Goal: Find contact information: Obtain details needed to contact an individual or organization

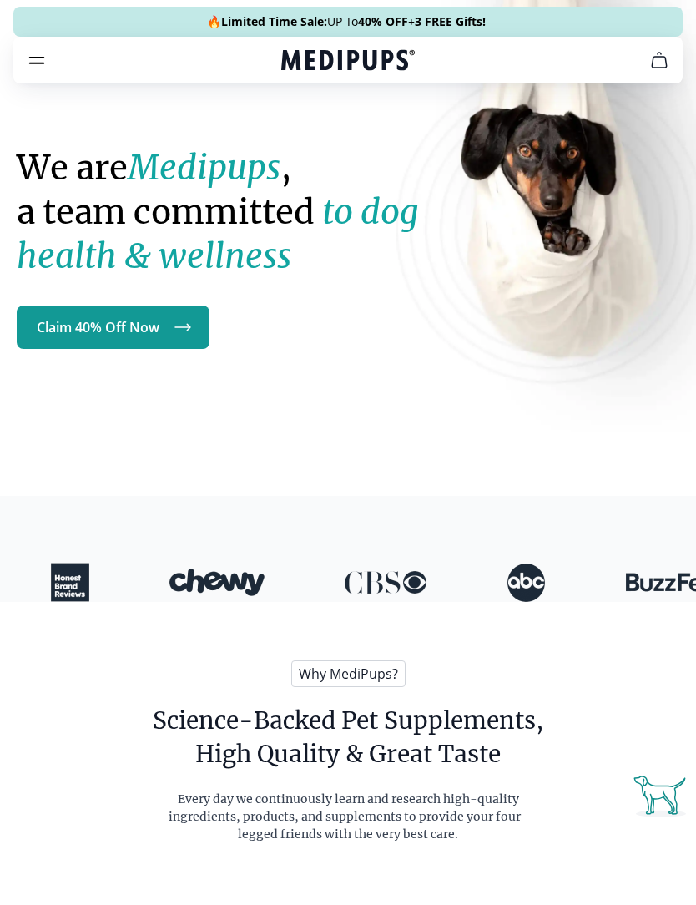
click at [42, 58] on icon "burger-menu" at bounding box center [37, 61] width 14 height 6
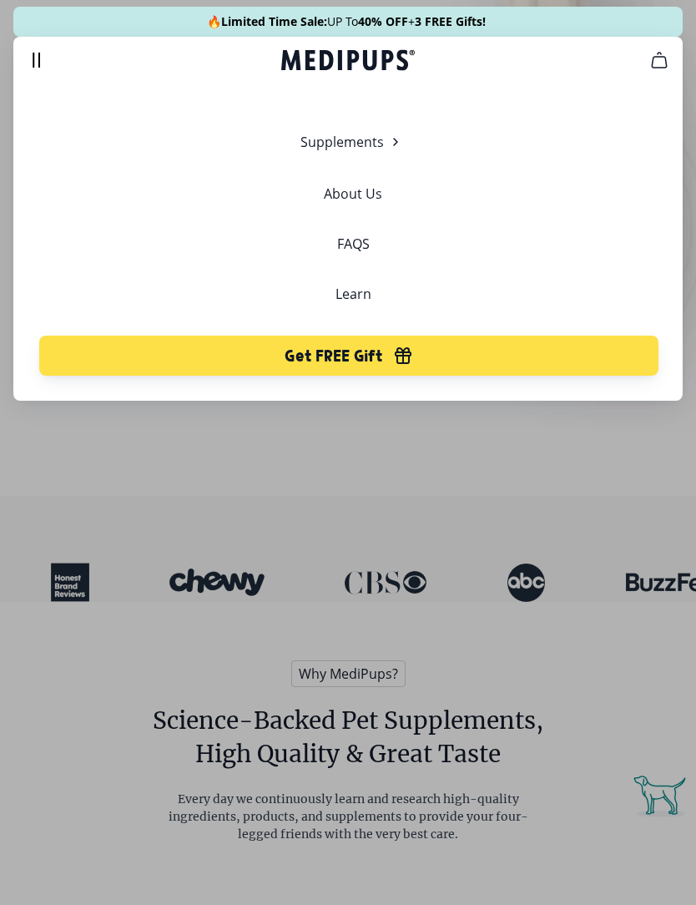
click at [361, 243] on link "FAQS" at bounding box center [353, 243] width 33 height 17
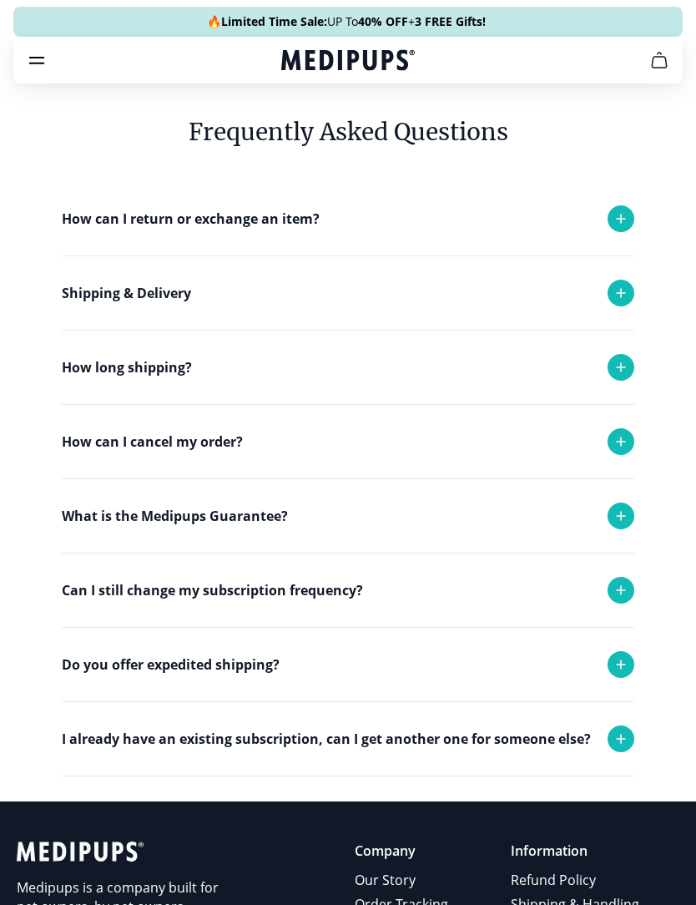
click at [624, 438] on icon at bounding box center [621, 442] width 20 height 20
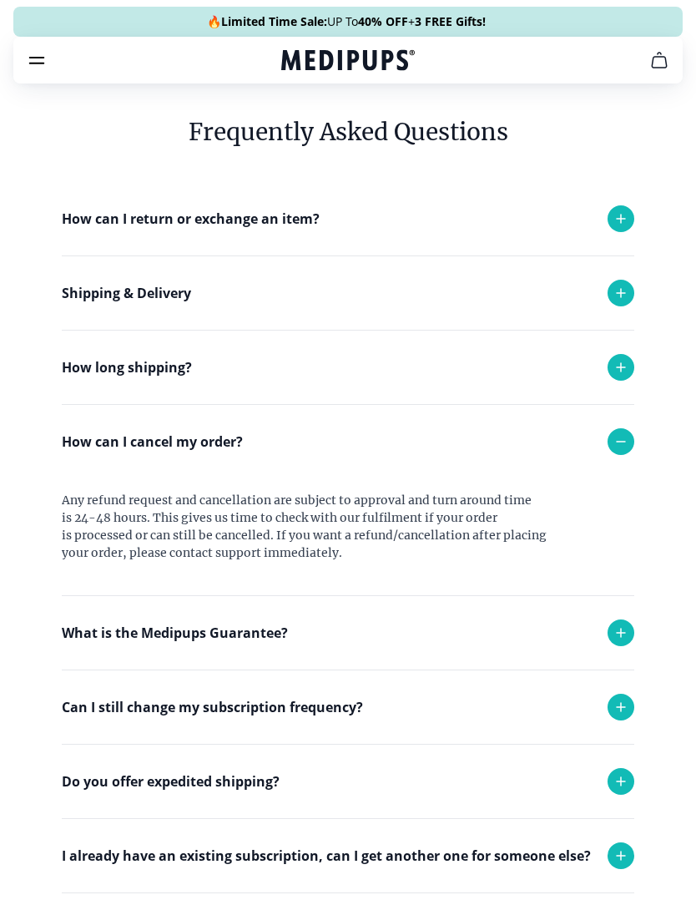
click at [665, 62] on icon "cart" at bounding box center [660, 60] width 20 height 20
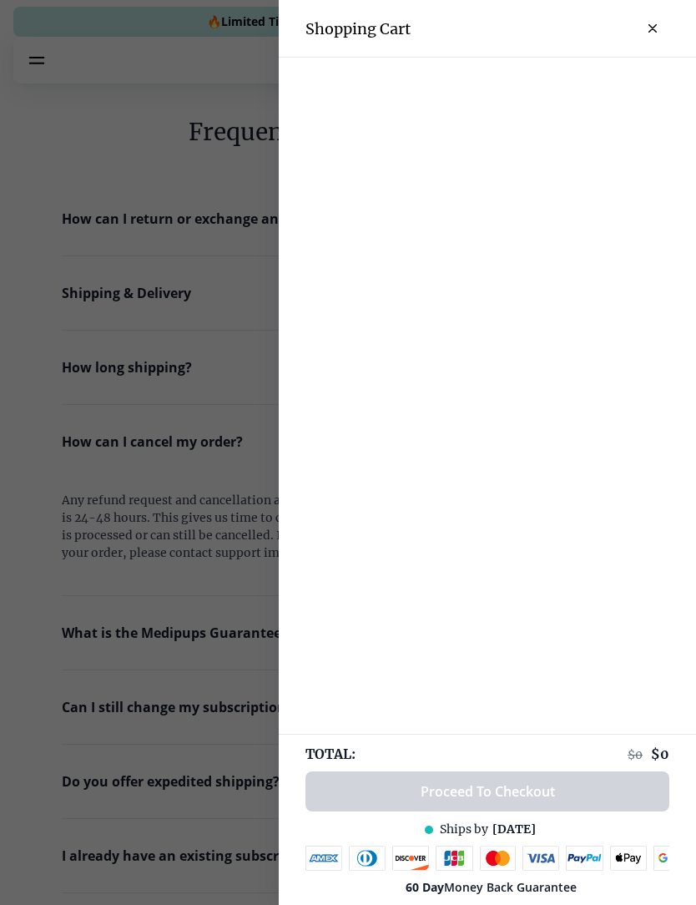
click at [649, 32] on icon "close-cart" at bounding box center [653, 28] width 8 height 8
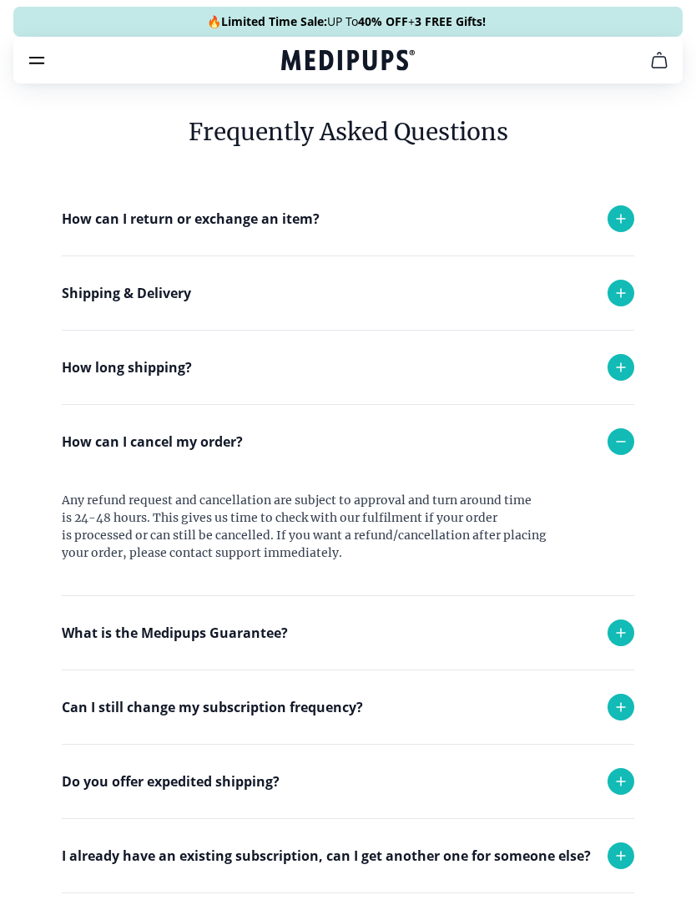
click at [42, 68] on icon "burger-menu" at bounding box center [37, 60] width 20 height 20
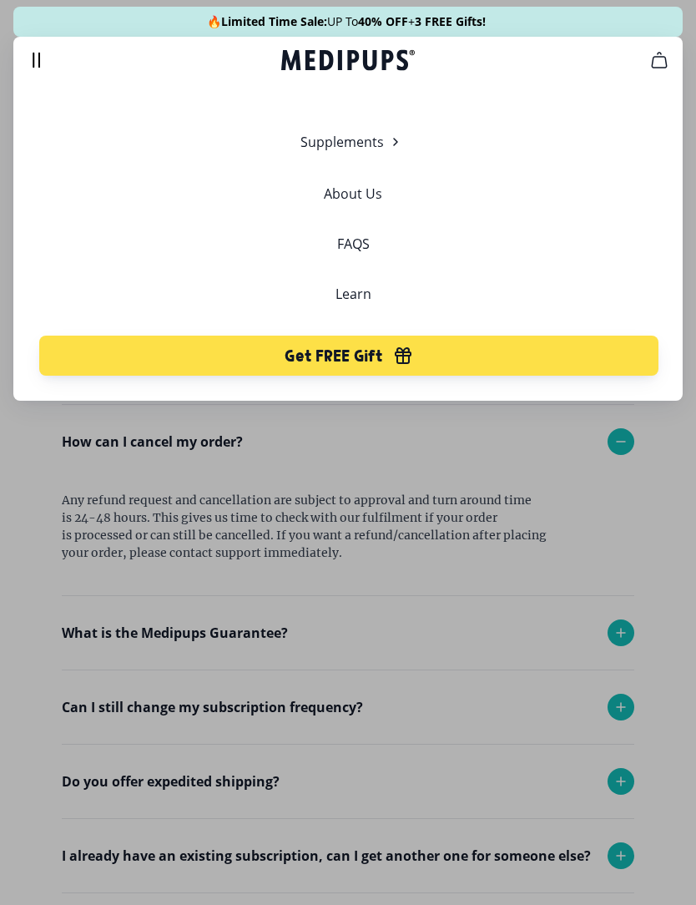
click at [543, 251] on div "Supplements Supplements Probiotics & Gut Health Have you tried everything to he…" at bounding box center [353, 254] width 653 height 244
click at [620, 196] on div "Supplements Supplements Probiotics & Gut Health Have you tried everything to he…" at bounding box center [353, 254] width 653 height 244
click at [531, 652] on div at bounding box center [348, 452] width 696 height 905
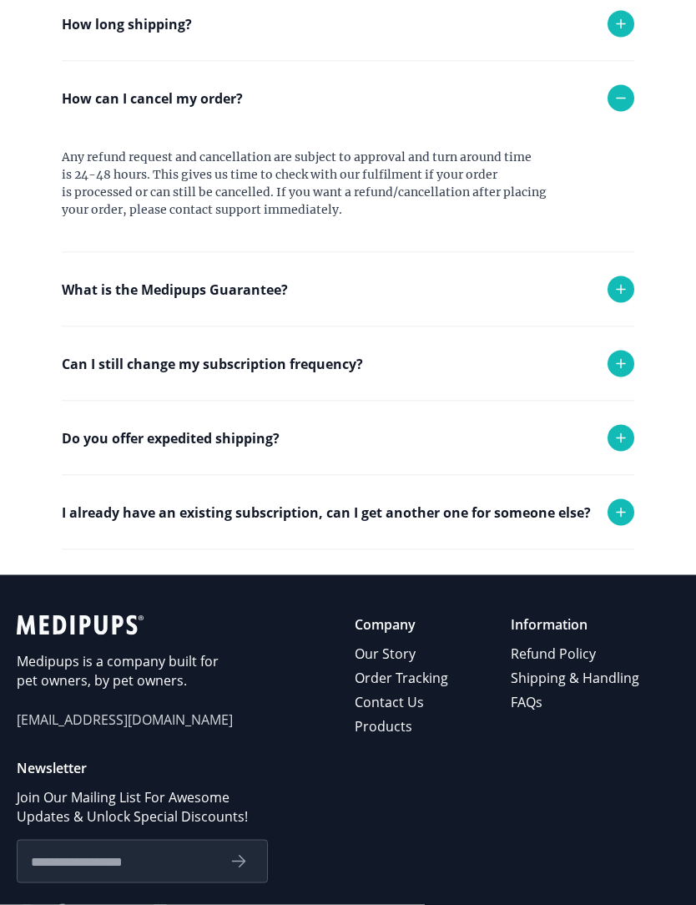
scroll to position [344, 0]
click at [406, 706] on link "Contact Us" at bounding box center [403, 702] width 96 height 24
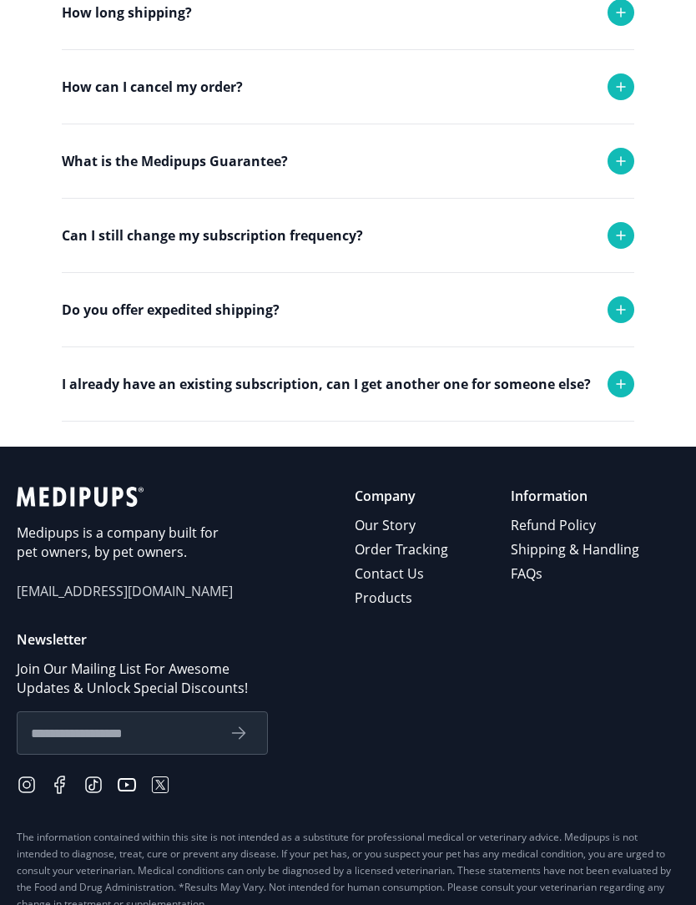
scroll to position [430, 0]
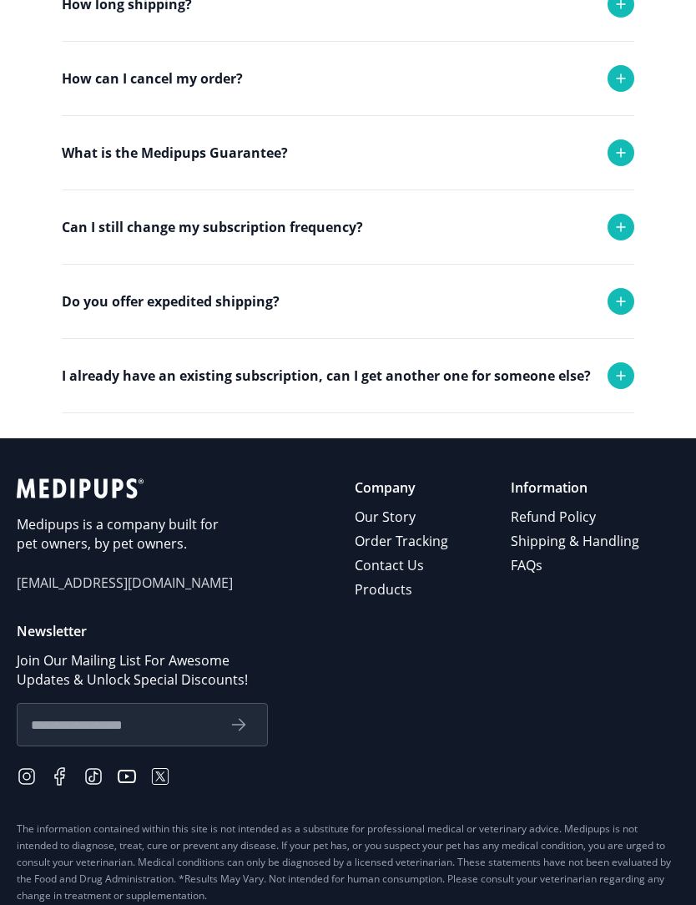
click at [407, 574] on link "Contact Us" at bounding box center [403, 566] width 96 height 24
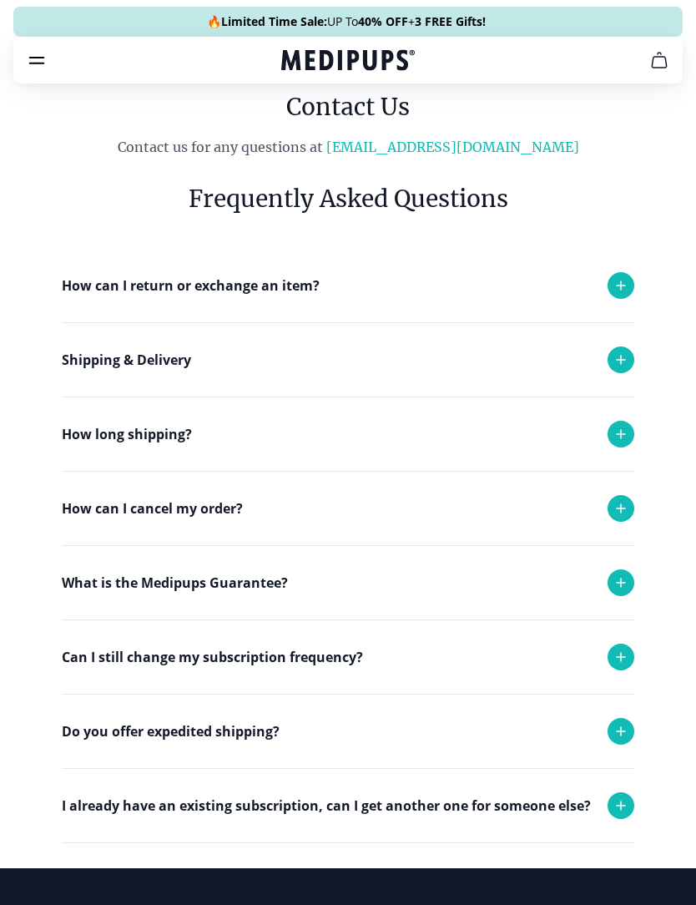
click at [620, 513] on icon at bounding box center [621, 508] width 20 height 20
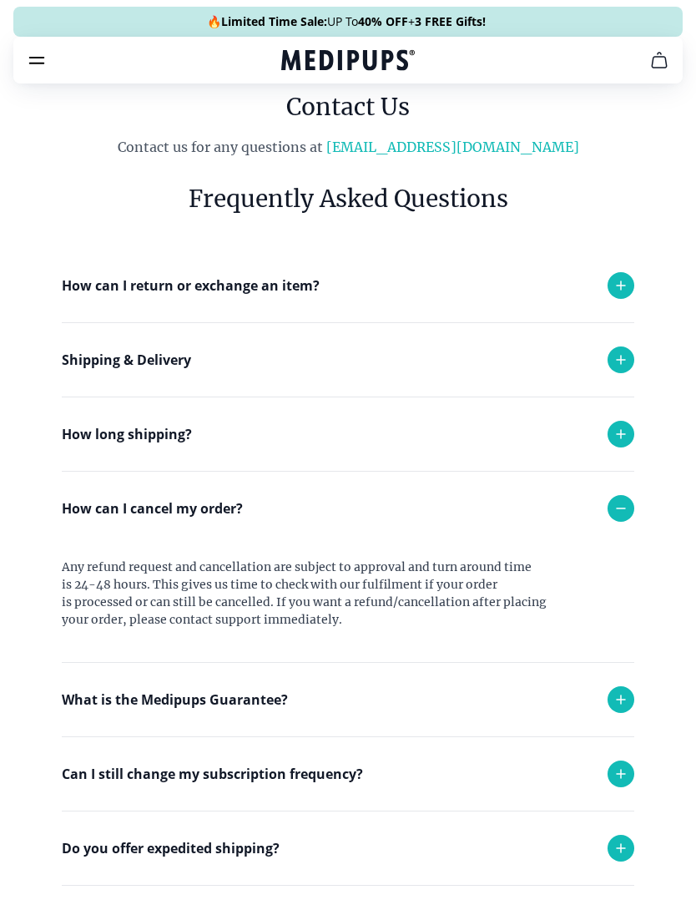
click at [473, 599] on div "Any refund request and cancellation are subject to approval and turn around tim…" at bounding box center [312, 603] width 501 height 117
click at [617, 589] on div "Any refund request and cancellation are subject to approval and turn around tim…" at bounding box center [348, 604] width 573 height 118
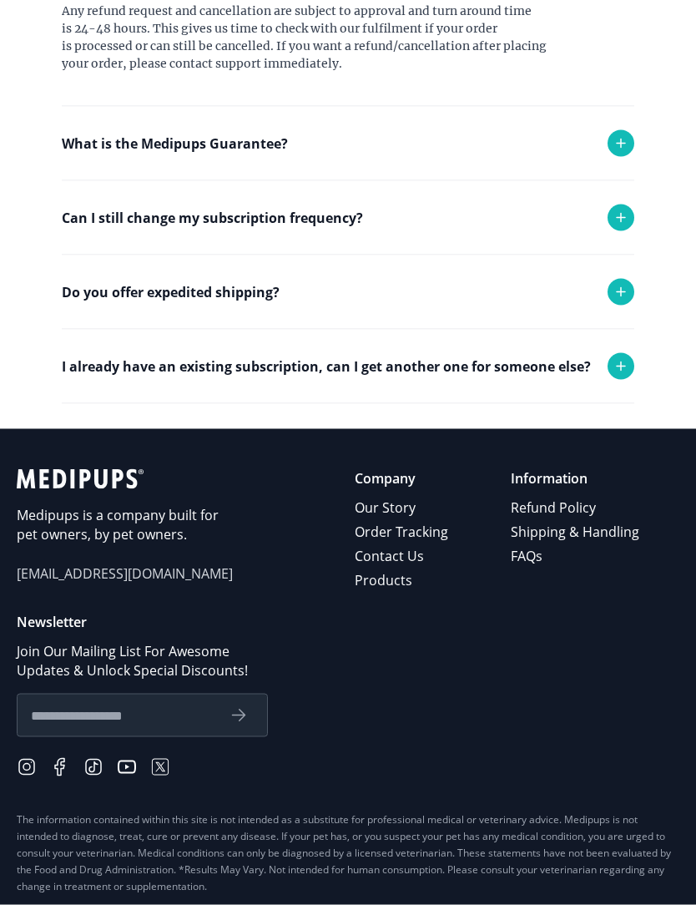
scroll to position [557, 0]
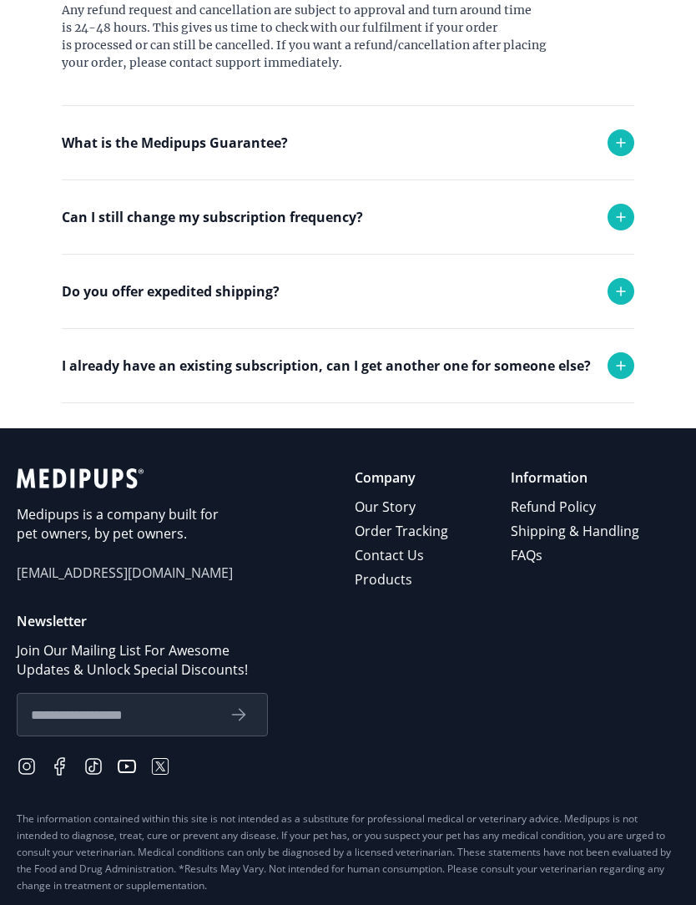
click at [416, 554] on link "Contact Us" at bounding box center [403, 556] width 96 height 24
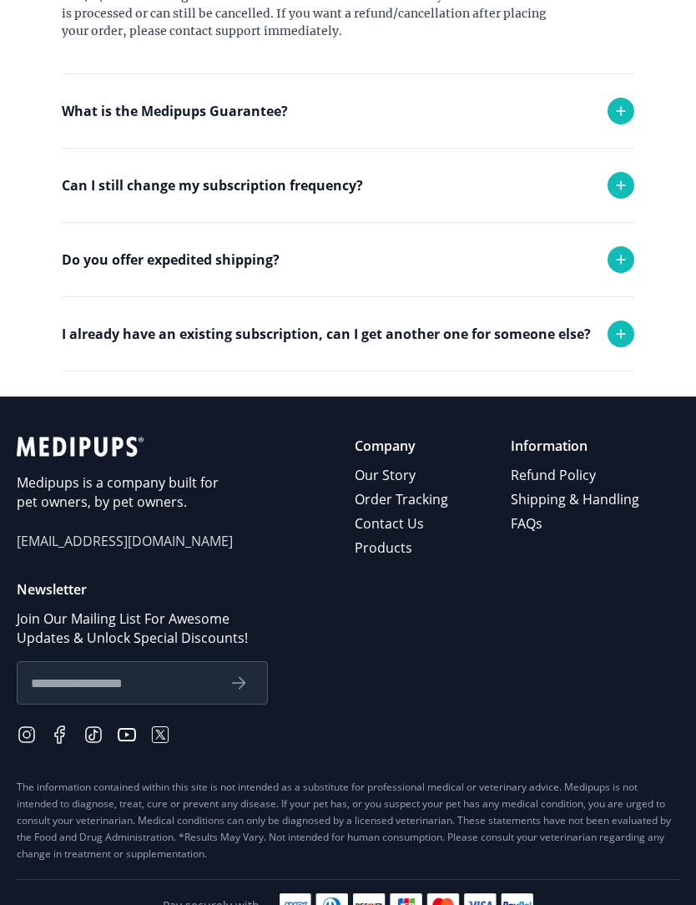
scroll to position [596, 0]
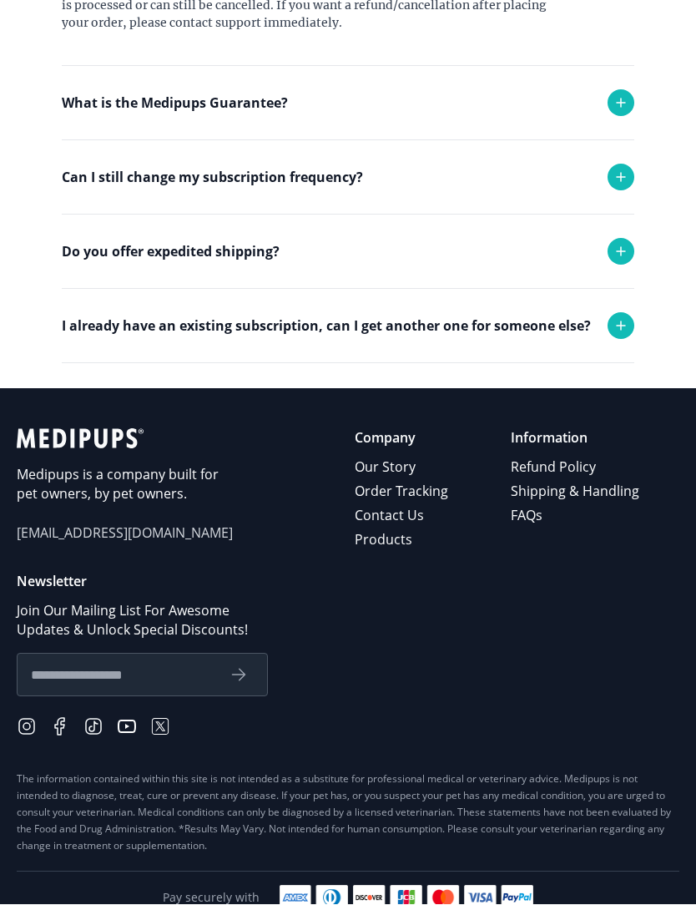
click at [604, 495] on link "Shipping & Handling" at bounding box center [576, 492] width 131 height 24
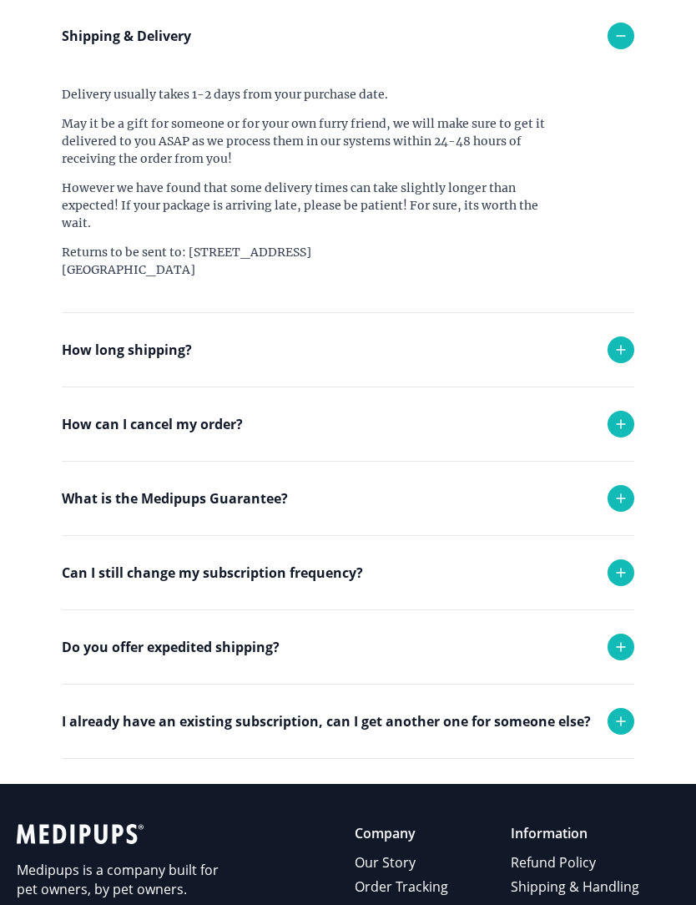
scroll to position [256, 0]
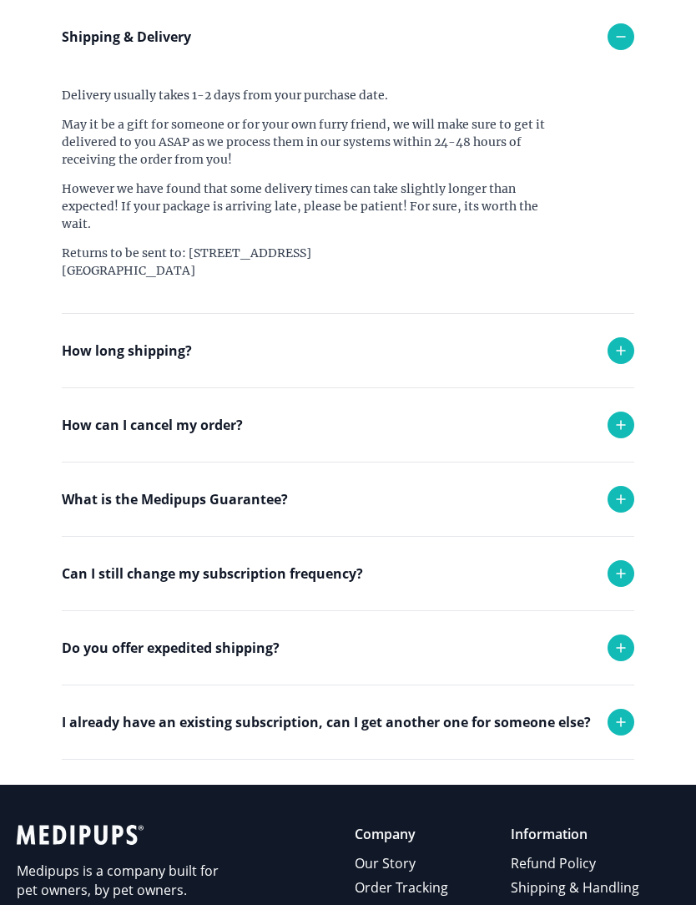
click at [623, 422] on icon at bounding box center [621, 425] width 20 height 20
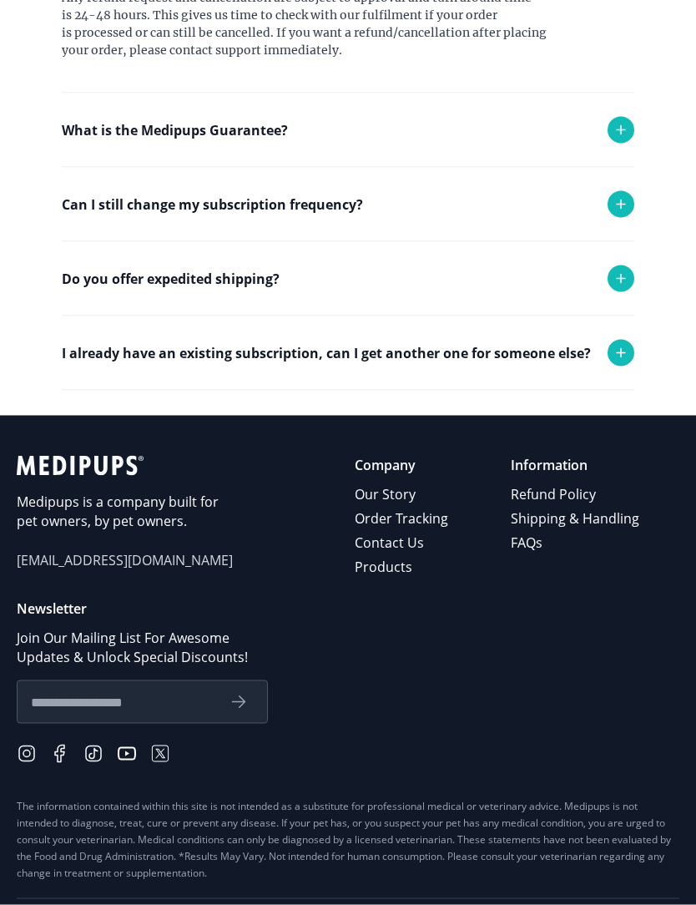
scroll to position [769, 0]
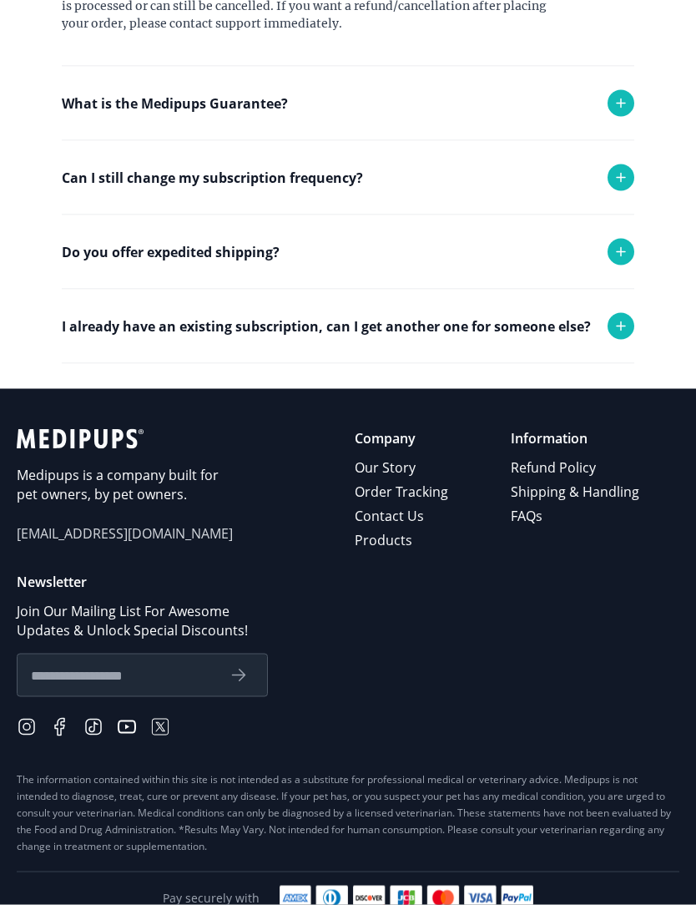
click at [108, 530] on span "[EMAIL_ADDRESS][DOMAIN_NAME]" at bounding box center [125, 533] width 217 height 19
click at [124, 543] on span "[EMAIL_ADDRESS][DOMAIN_NAME]" at bounding box center [125, 533] width 217 height 19
click at [114, 538] on span "[EMAIL_ADDRESS][DOMAIN_NAME]" at bounding box center [125, 533] width 217 height 19
click at [128, 534] on span "[EMAIL_ADDRESS][DOMAIN_NAME]" at bounding box center [125, 533] width 217 height 19
click at [88, 527] on span "[EMAIL_ADDRESS][DOMAIN_NAME]" at bounding box center [125, 533] width 217 height 19
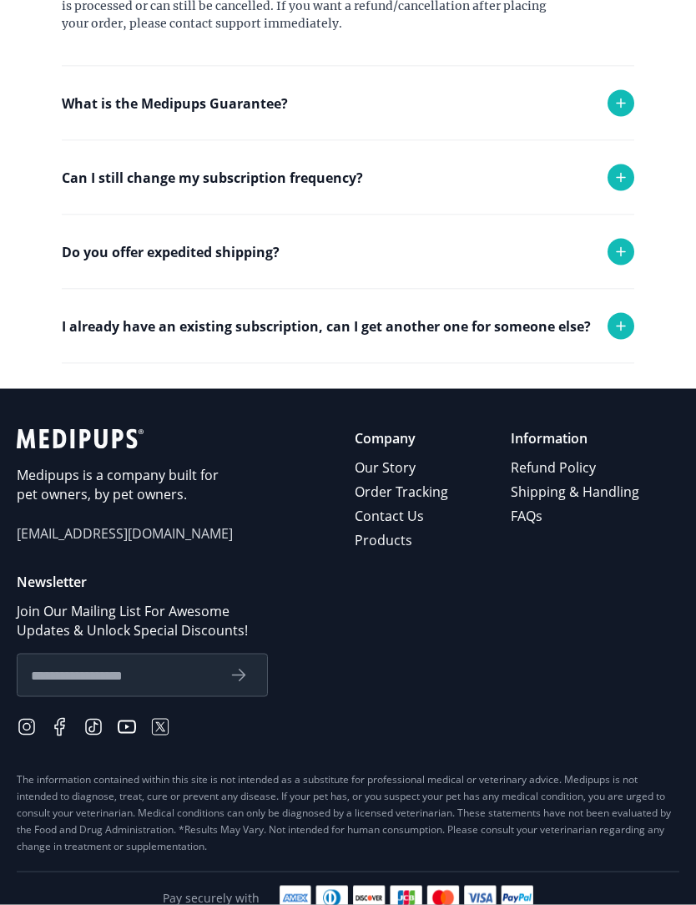
click at [87, 527] on span "[EMAIL_ADDRESS][DOMAIN_NAME]" at bounding box center [125, 533] width 217 height 19
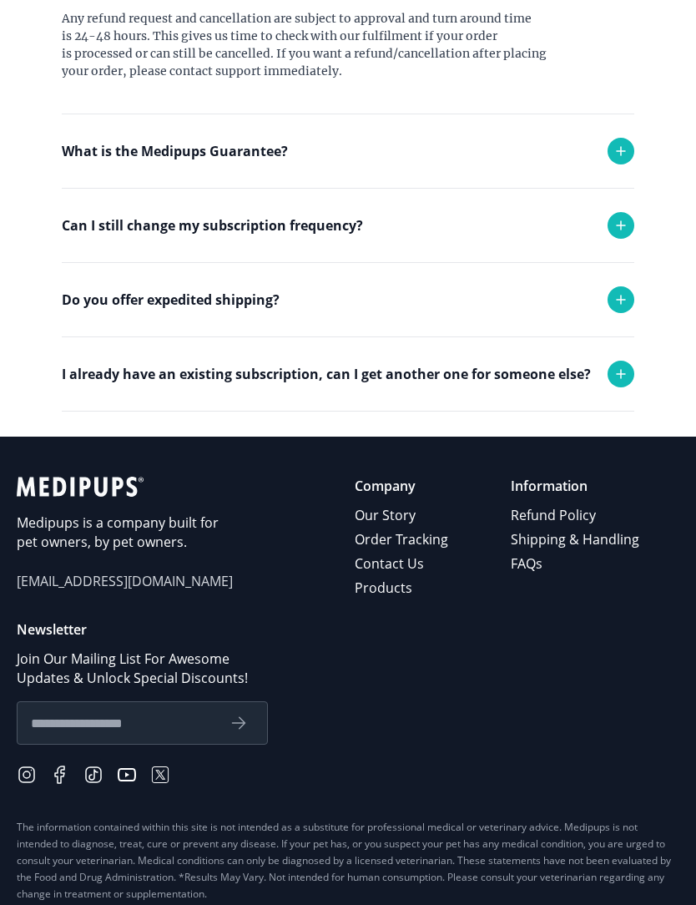
scroll to position [0, 0]
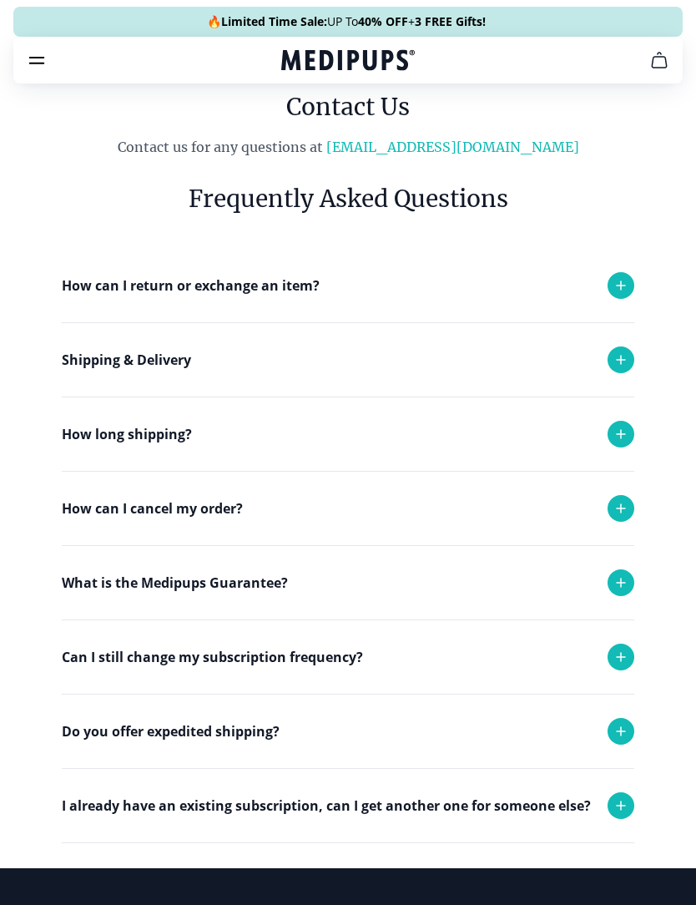
click at [443, 143] on link "[EMAIL_ADDRESS][DOMAIN_NAME]" at bounding box center [452, 147] width 253 height 17
click at [424, 141] on link "[EMAIL_ADDRESS][DOMAIN_NAME]" at bounding box center [452, 147] width 253 height 17
click at [463, 140] on link "[EMAIL_ADDRESS][DOMAIN_NAME]" at bounding box center [452, 147] width 253 height 17
click at [454, 148] on link "[EMAIL_ADDRESS][DOMAIN_NAME]" at bounding box center [452, 147] width 253 height 17
click at [461, 139] on link "[EMAIL_ADDRESS][DOMAIN_NAME]" at bounding box center [452, 147] width 253 height 17
